Goal: Task Accomplishment & Management: Use online tool/utility

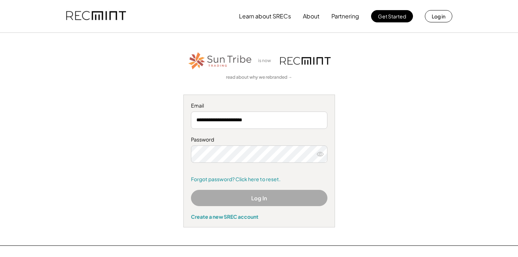
click at [238, 196] on button "Log In" at bounding box center [259, 198] width 136 height 16
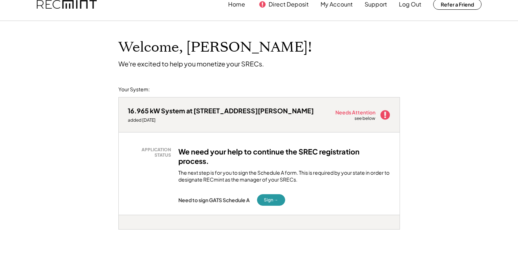
scroll to position [13, 0]
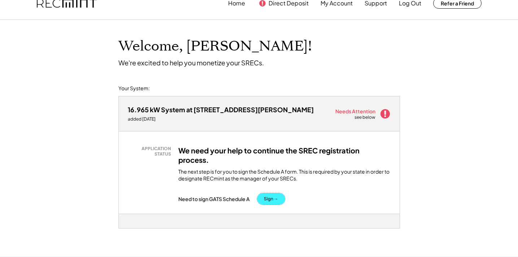
click at [274, 196] on button "Sign →" at bounding box center [271, 199] width 28 height 12
